Goal: Share content: Share content

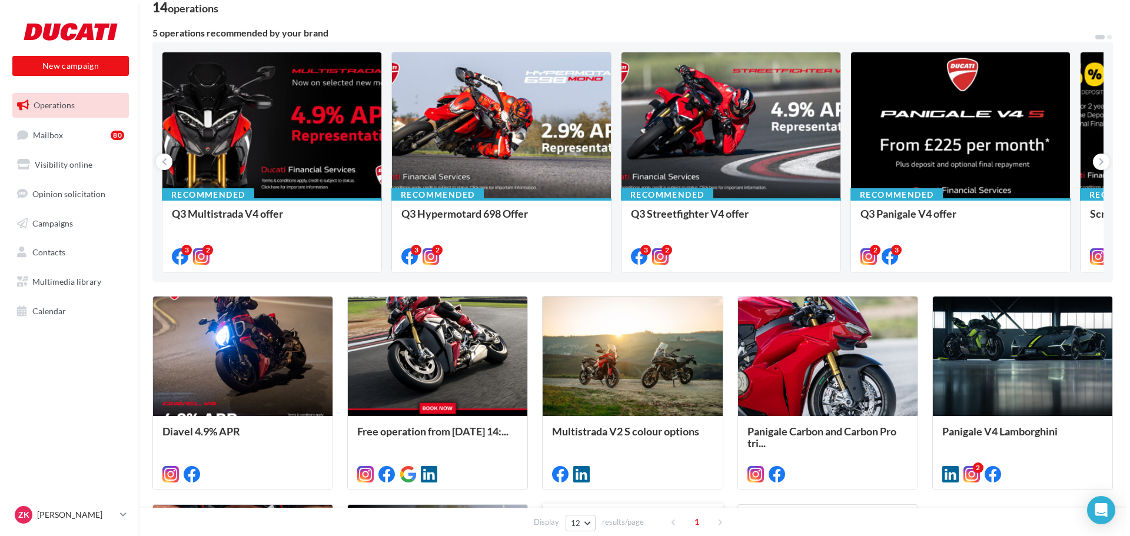
scroll to position [49, 0]
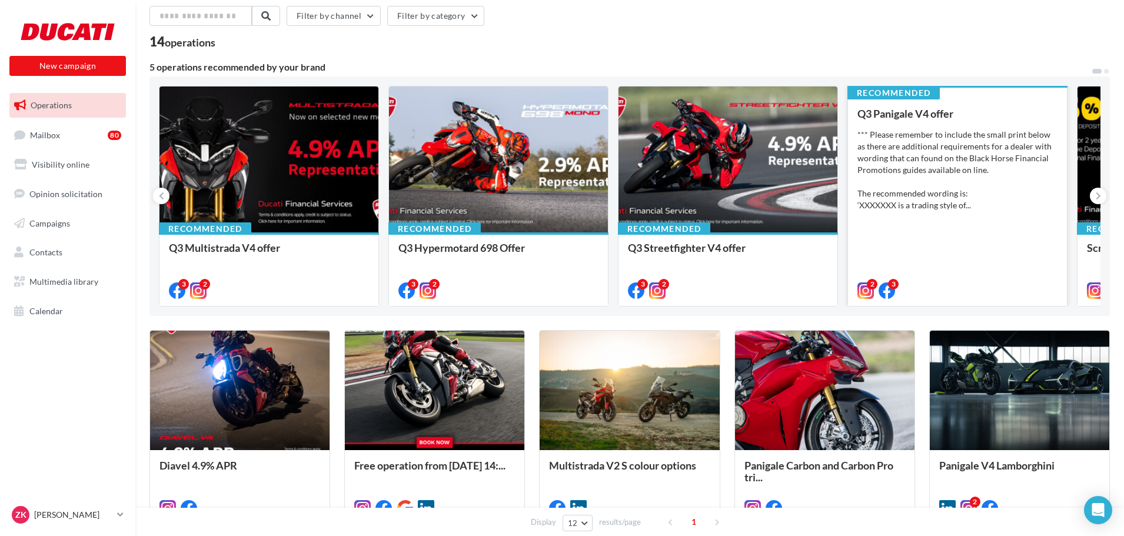
click at [943, 151] on div "*** Please remember to include the small print below as there are additional re…" at bounding box center [957, 170] width 200 height 82
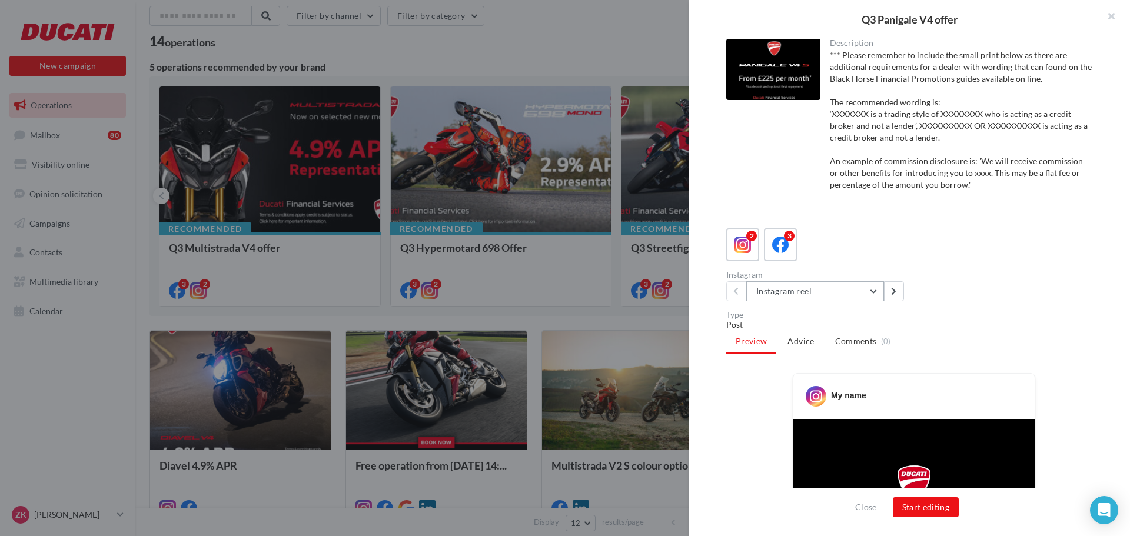
click at [863, 287] on button "Instagram reel" at bounding box center [815, 291] width 138 height 20
click at [779, 243] on icon at bounding box center [780, 245] width 17 height 17
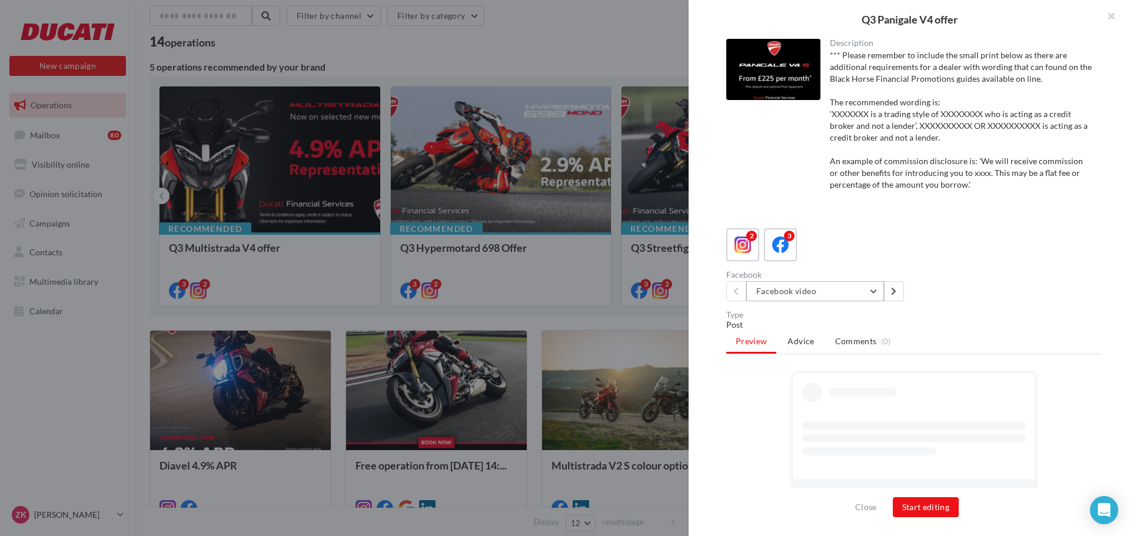
click at [856, 300] on button "Facebook video" at bounding box center [815, 291] width 138 height 20
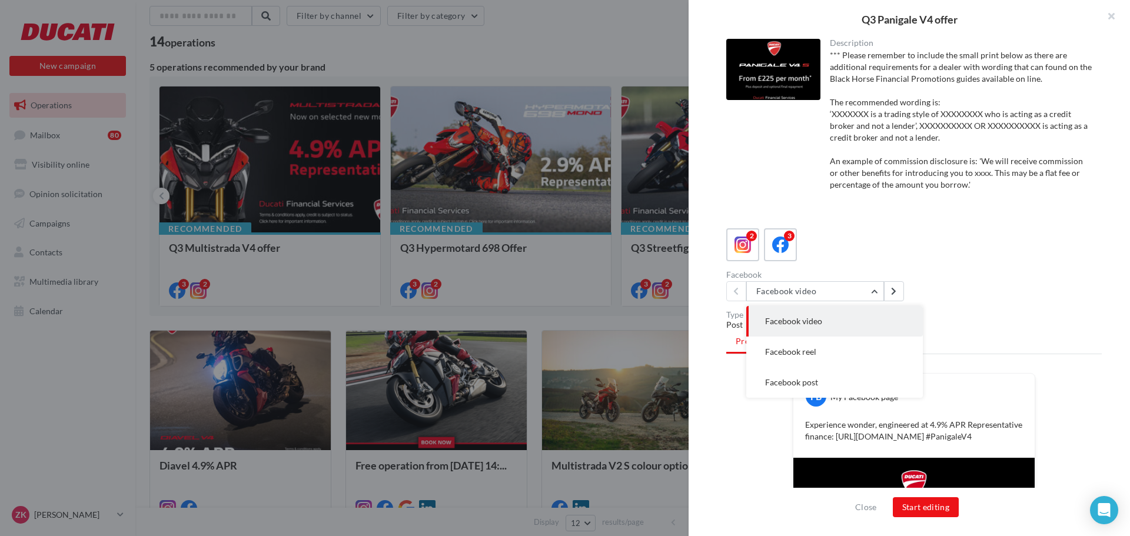
click at [909, 242] on div "2 3" at bounding box center [913, 244] width 375 height 33
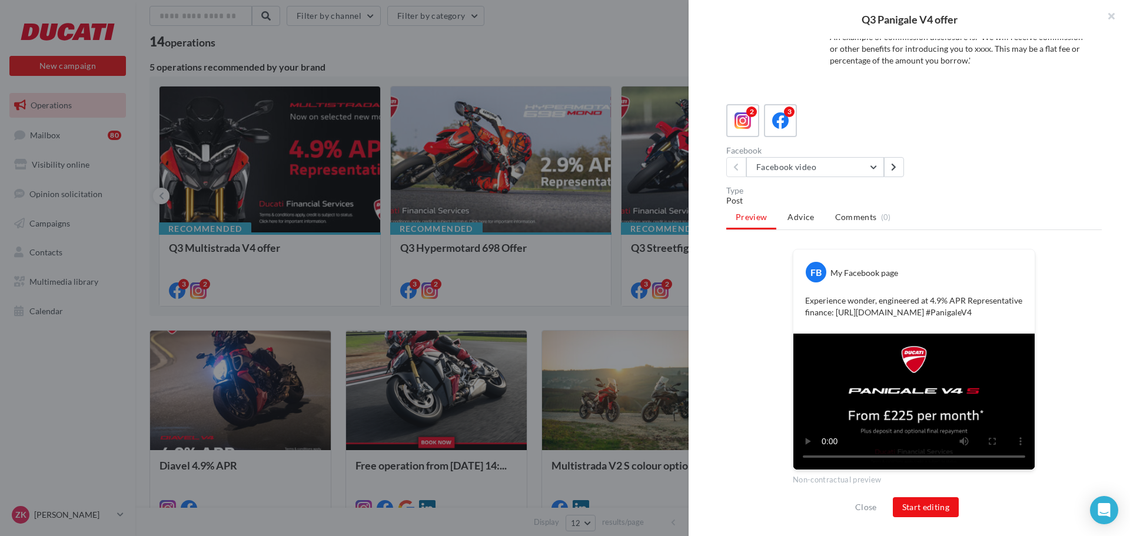
scroll to position [140, 0]
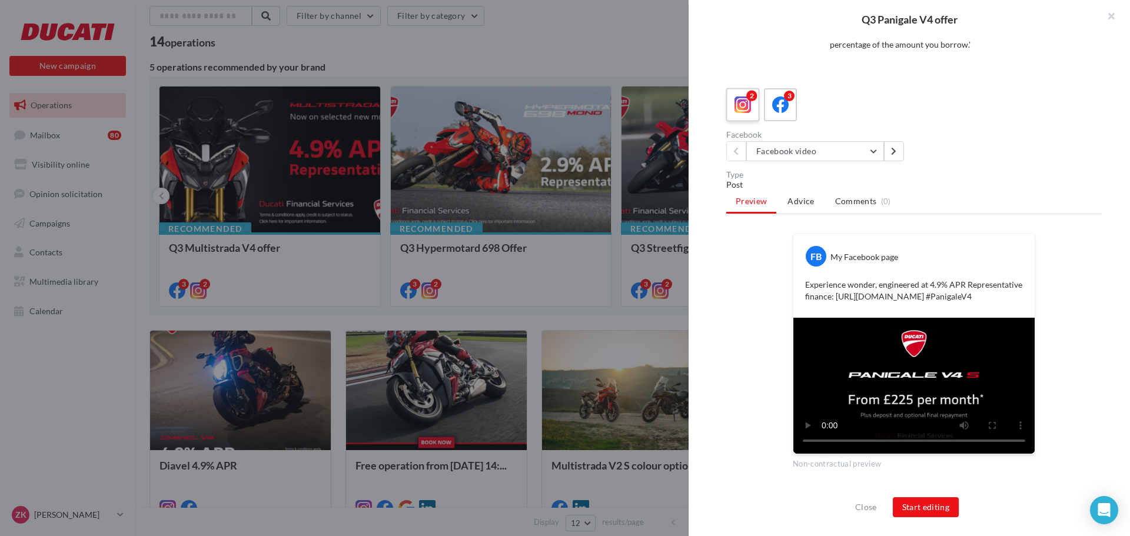
click at [750, 107] on icon at bounding box center [742, 105] width 17 height 17
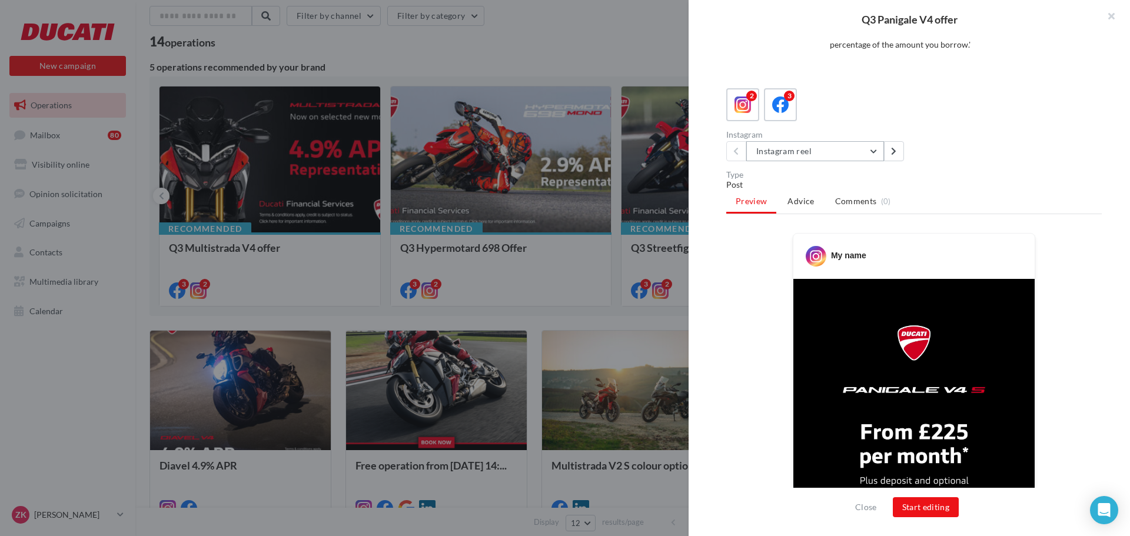
click at [876, 150] on button "Instagram reel" at bounding box center [815, 151] width 138 height 20
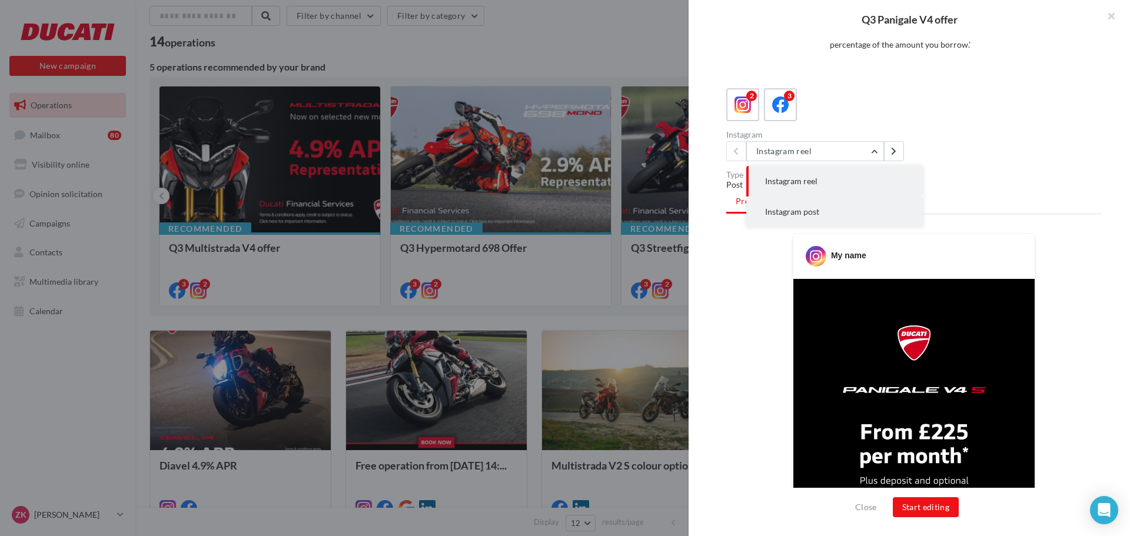
click at [838, 207] on button "Instagram post" at bounding box center [834, 212] width 177 height 31
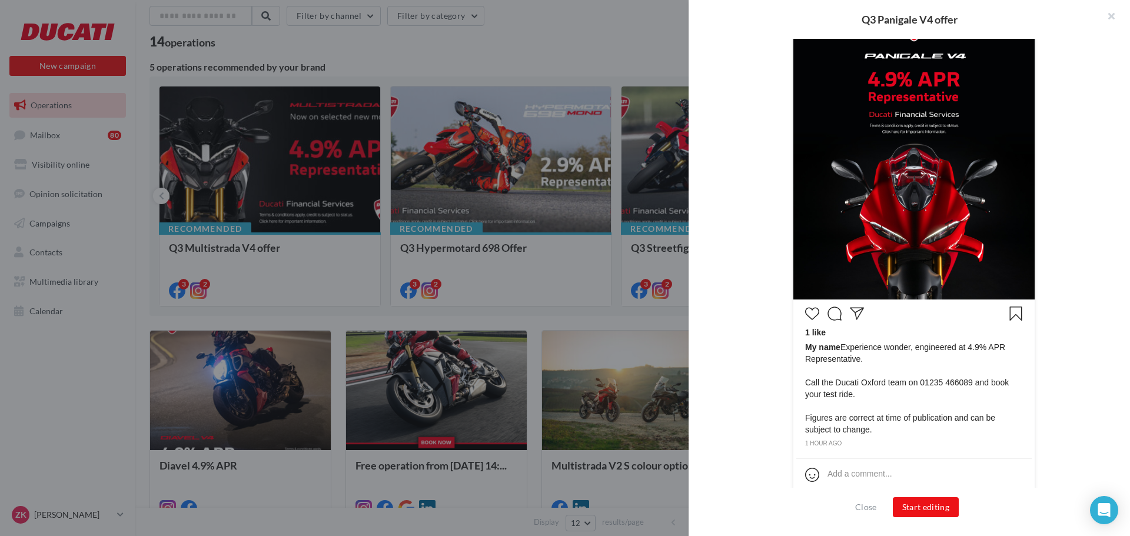
scroll to position [433, 0]
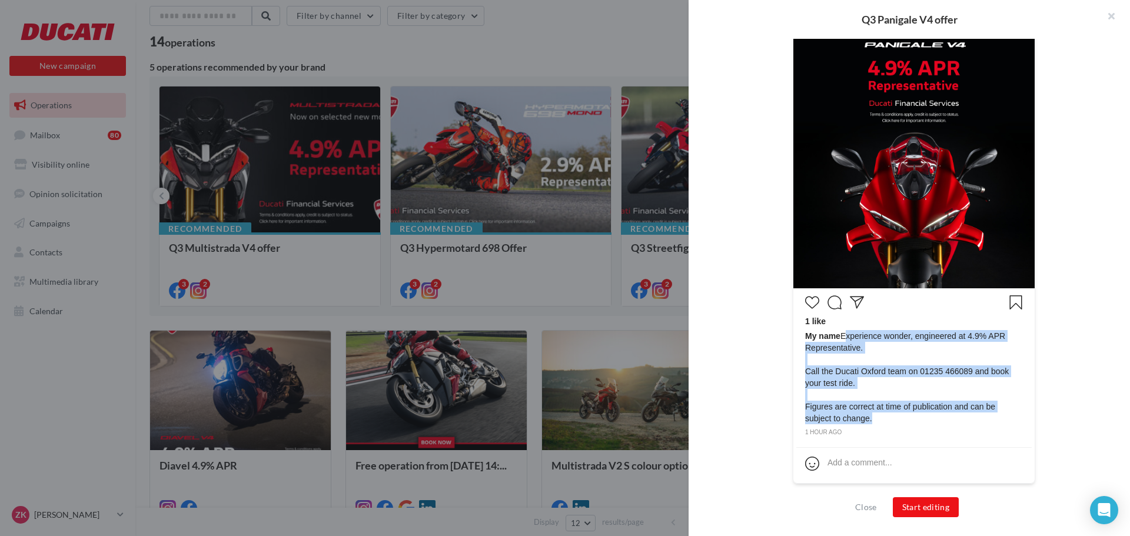
drag, startPoint x: 840, startPoint y: 336, endPoint x: 886, endPoint y: 418, distance: 94.6
click at [886, 418] on span "My name Experience wonder, engineered at 4.9% APR Representative. Call the Duca…" at bounding box center [914, 377] width 218 height 94
copy span "Experience wonder, engineered at 4.9% APR Representative. Call the Ducati Oxfor…"
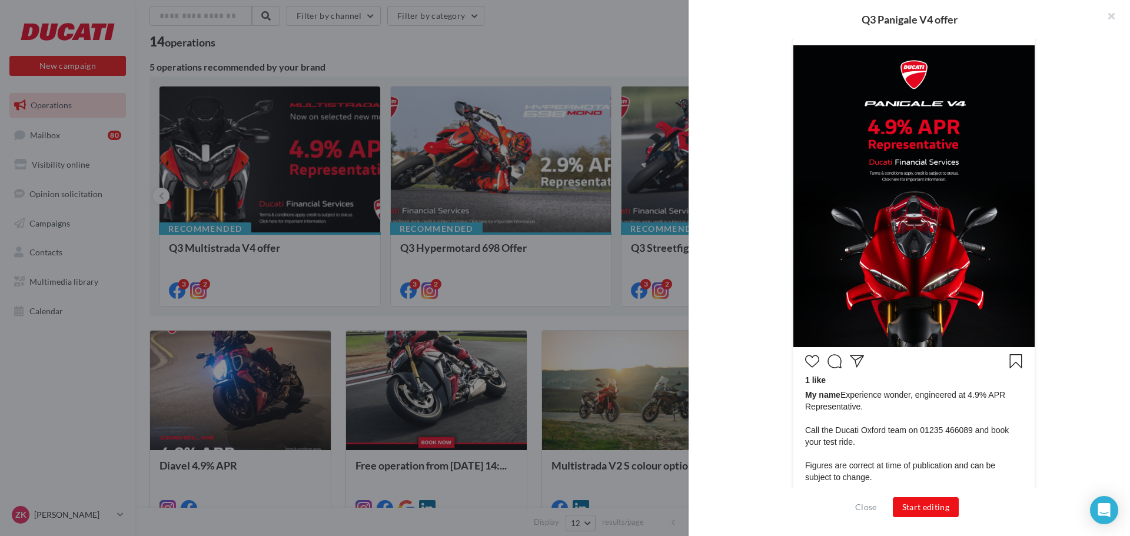
click at [623, 69] on div at bounding box center [565, 268] width 1130 height 536
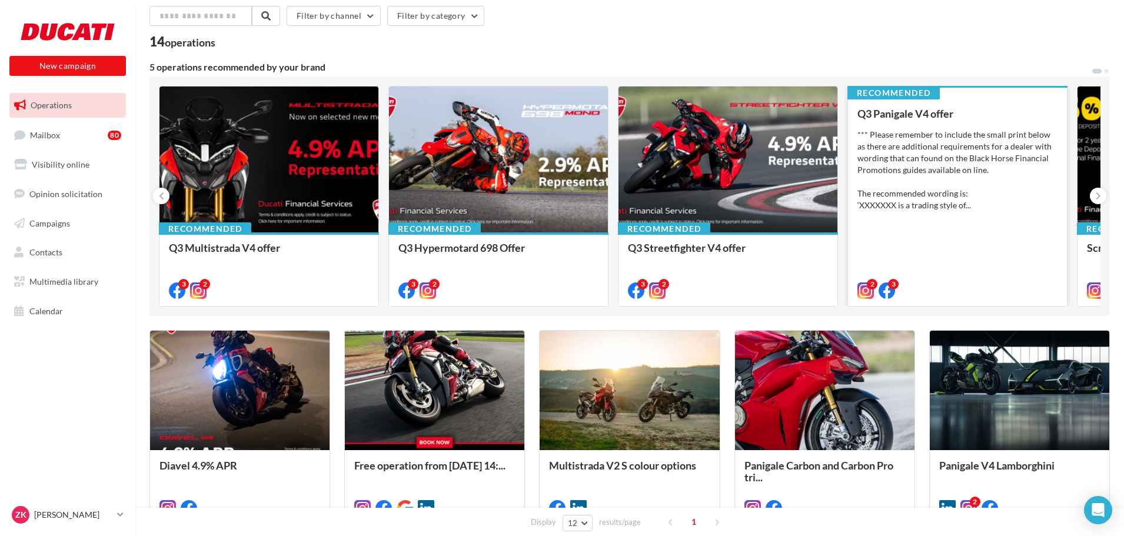
click at [962, 139] on div "*** Please remember to include the small print below as there are additional re…" at bounding box center [957, 170] width 200 height 82
